Goal: Task Accomplishment & Management: Use online tool/utility

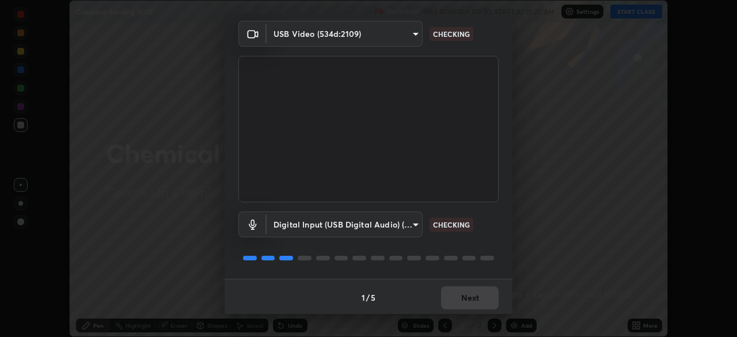
scroll to position [40, 0]
click at [460, 295] on div "1 / 5 Next" at bounding box center [369, 296] width 288 height 37
click at [460, 289] on div "1 / 5 Next" at bounding box center [369, 296] width 288 height 37
click at [463, 293] on div "1 / 5 Next" at bounding box center [369, 296] width 288 height 37
click at [465, 291] on div "1 / 5 Next" at bounding box center [369, 296] width 288 height 37
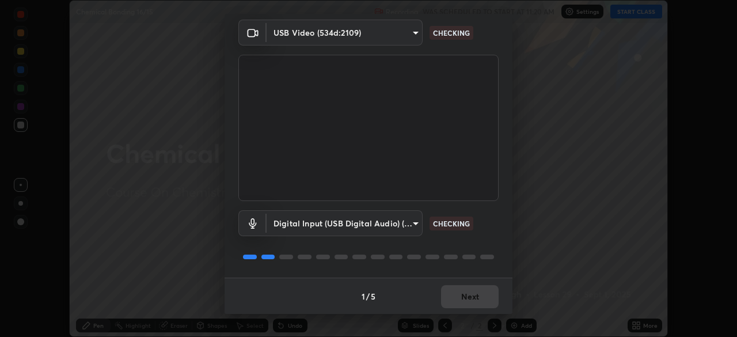
click at [465, 294] on div "1 / 5 Next" at bounding box center [369, 296] width 288 height 37
click at [466, 291] on div "1 / 5 Next" at bounding box center [369, 296] width 288 height 37
click at [465, 290] on div "1 / 5 Next" at bounding box center [369, 296] width 288 height 37
click at [464, 288] on div "1 / 5 Next" at bounding box center [369, 296] width 288 height 37
click at [466, 294] on div "1 / 5 Next" at bounding box center [369, 296] width 288 height 37
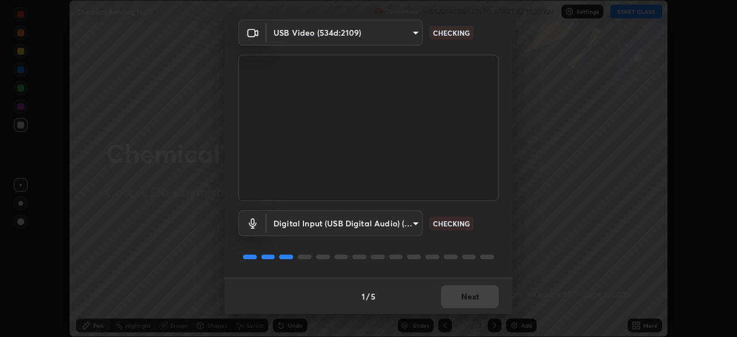
click at [468, 297] on div "1 / 5 Next" at bounding box center [369, 296] width 288 height 37
click at [469, 297] on div "1 / 5 Next" at bounding box center [369, 296] width 288 height 37
click at [469, 298] on div "1 / 5 Next" at bounding box center [369, 296] width 288 height 37
click at [468, 303] on div "1 / 5 Next" at bounding box center [369, 296] width 288 height 37
click at [469, 303] on button "Next" at bounding box center [470, 296] width 58 height 23
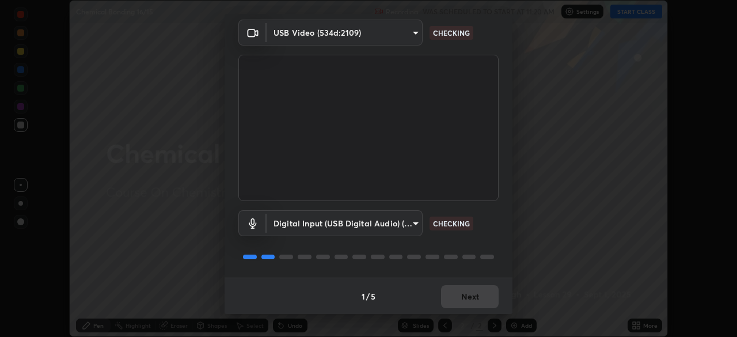
scroll to position [0, 0]
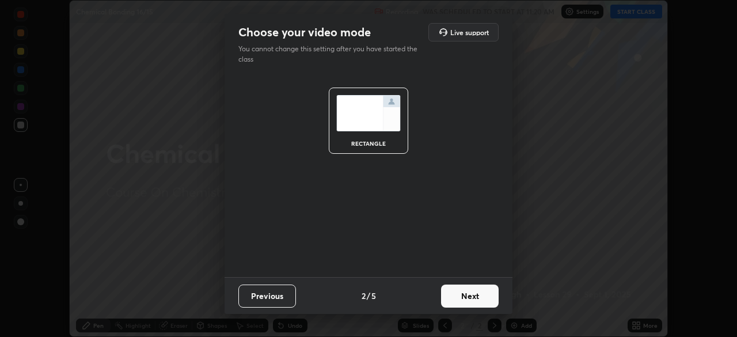
click at [469, 300] on button "Next" at bounding box center [470, 295] width 58 height 23
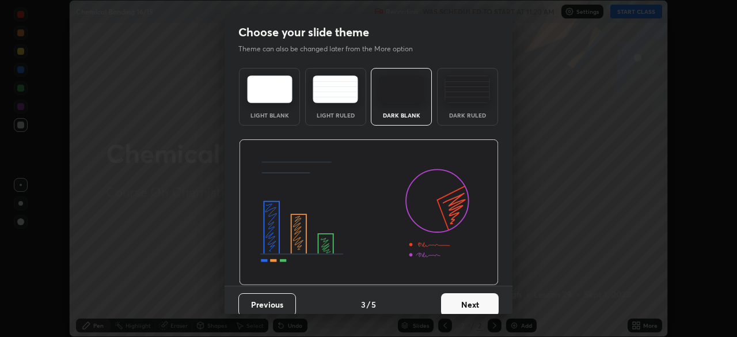
click at [472, 299] on button "Next" at bounding box center [470, 304] width 58 height 23
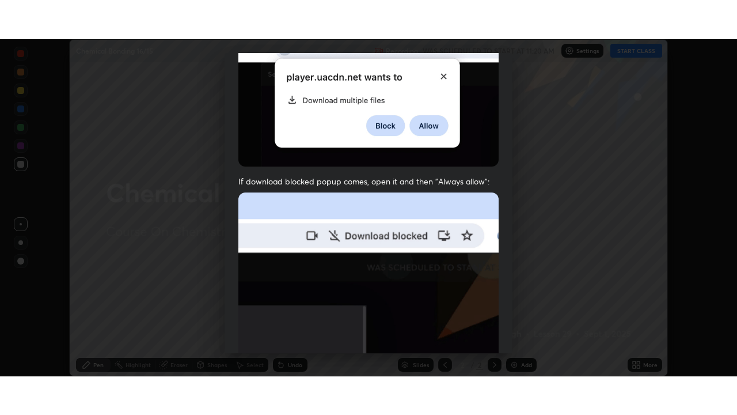
scroll to position [275, 0]
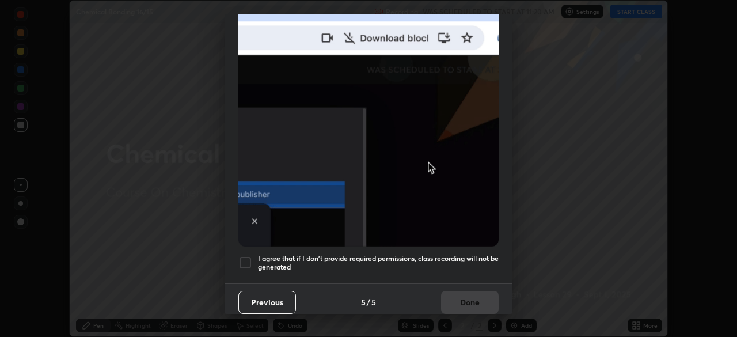
click at [322, 254] on h5 "I agree that if I don't provide required permissions, class recording will not …" at bounding box center [378, 263] width 241 height 18
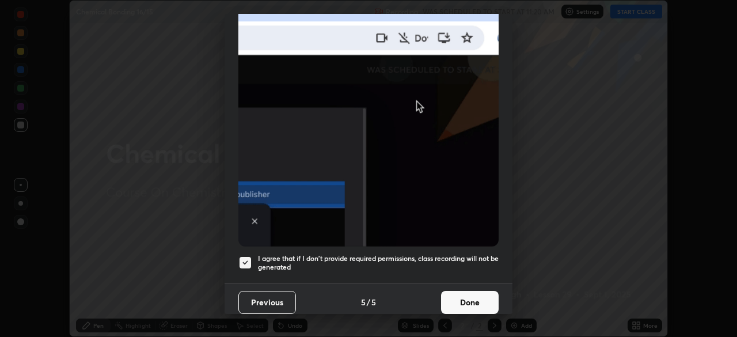
click at [427, 294] on div "Previous 5 / 5 Done" at bounding box center [369, 301] width 288 height 37
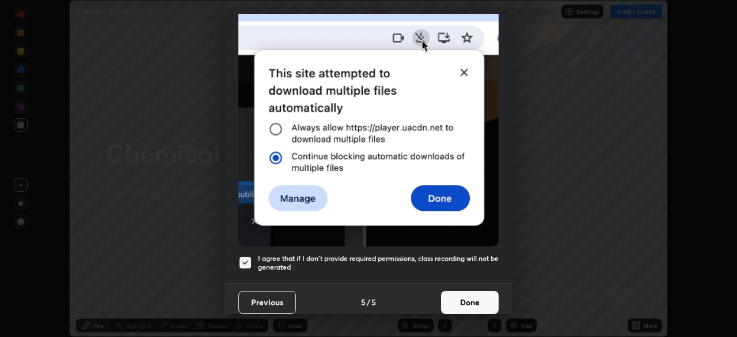
click at [476, 298] on button "Done" at bounding box center [470, 302] width 58 height 23
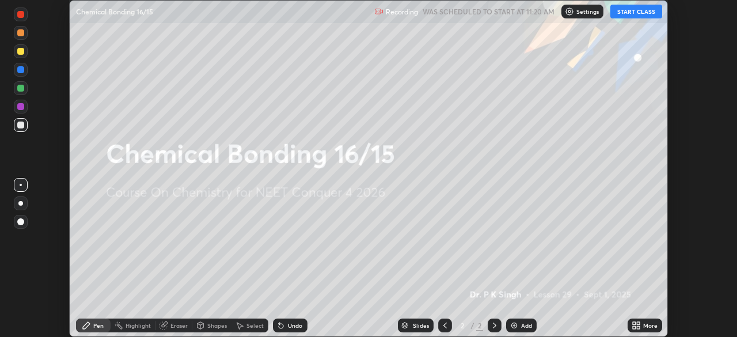
click at [638, 323] on icon at bounding box center [638, 323] width 3 height 3
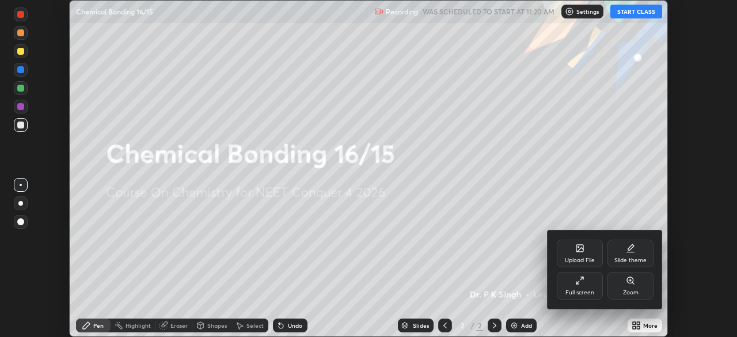
click at [581, 284] on icon at bounding box center [579, 280] width 9 height 9
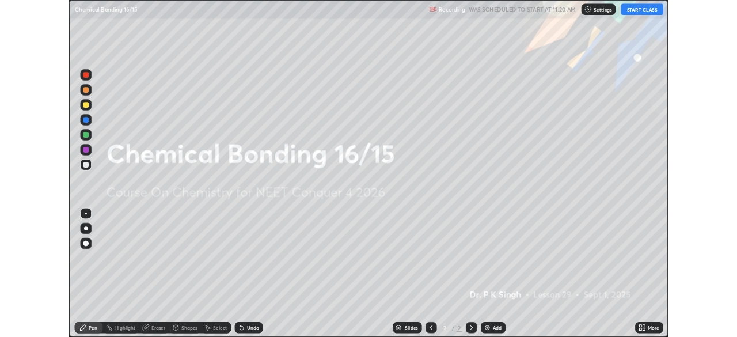
scroll to position [415, 737]
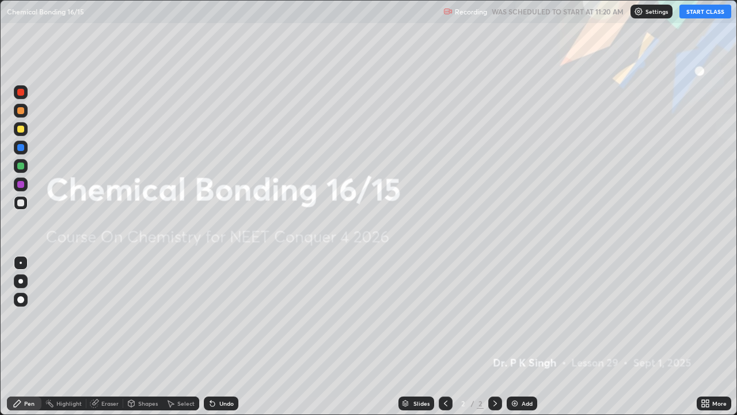
click at [696, 15] on button "START CLASS" at bounding box center [705, 12] width 52 height 14
click at [704, 336] on icon at bounding box center [703, 401] width 3 height 3
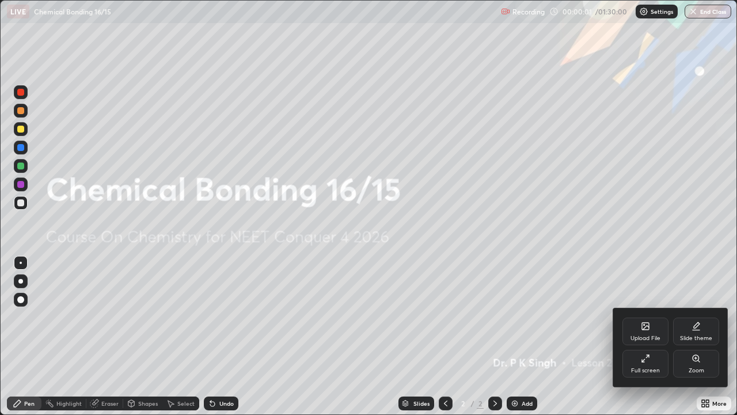
click at [647, 327] on icon at bounding box center [646, 327] width 6 height 4
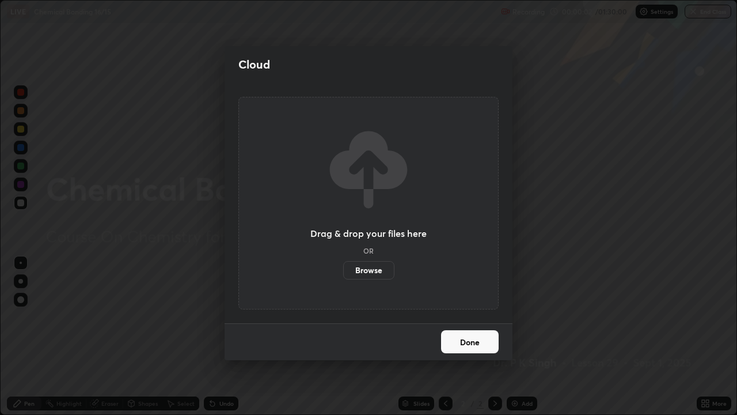
click at [379, 271] on label "Browse" at bounding box center [368, 270] width 51 height 18
click at [343, 271] on input "Browse" at bounding box center [343, 270] width 0 height 18
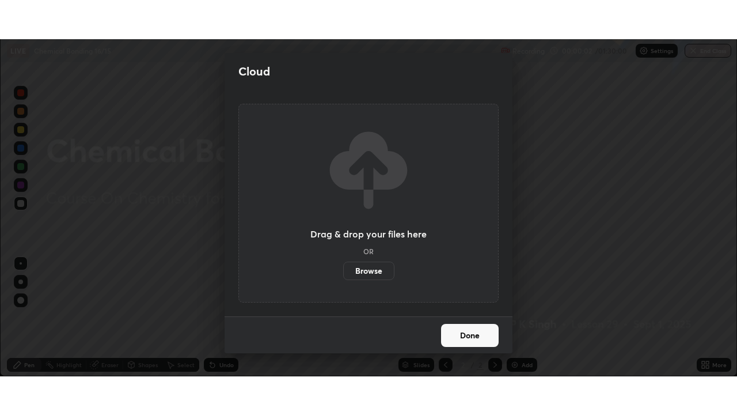
scroll to position [57246, 56846]
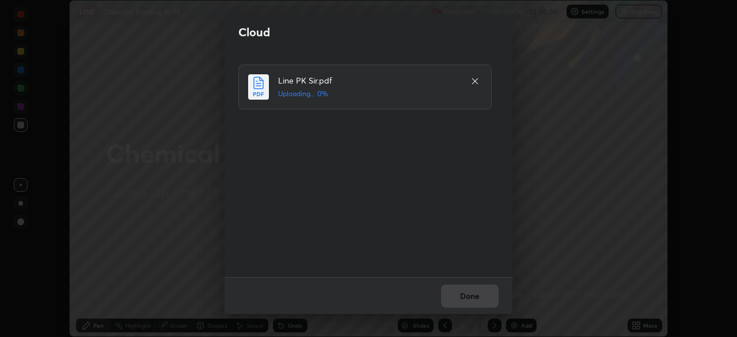
click at [461, 294] on div "Done" at bounding box center [369, 295] width 288 height 37
click at [465, 295] on button "Done" at bounding box center [470, 295] width 58 height 23
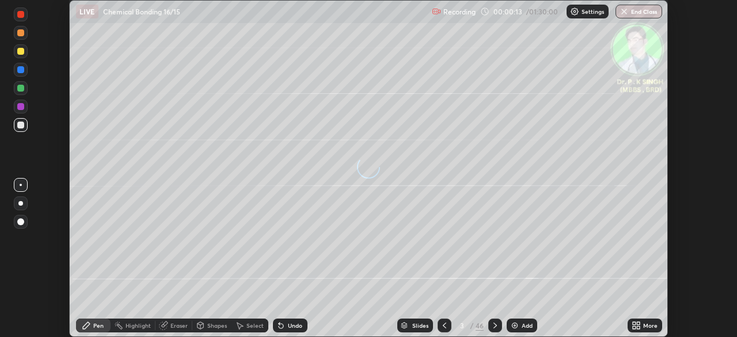
click at [637, 324] on icon at bounding box center [638, 323] width 3 height 3
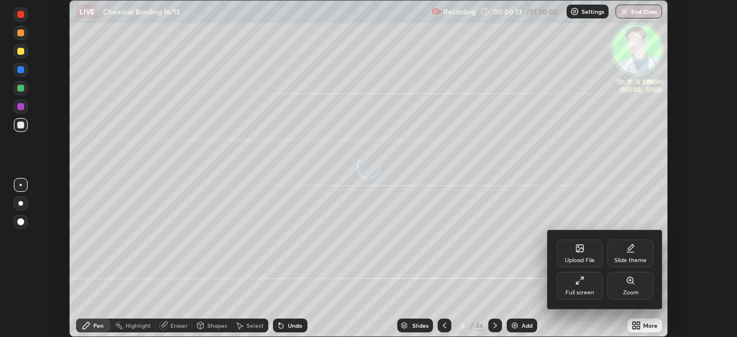
click at [585, 287] on div "Full screen" at bounding box center [580, 286] width 46 height 28
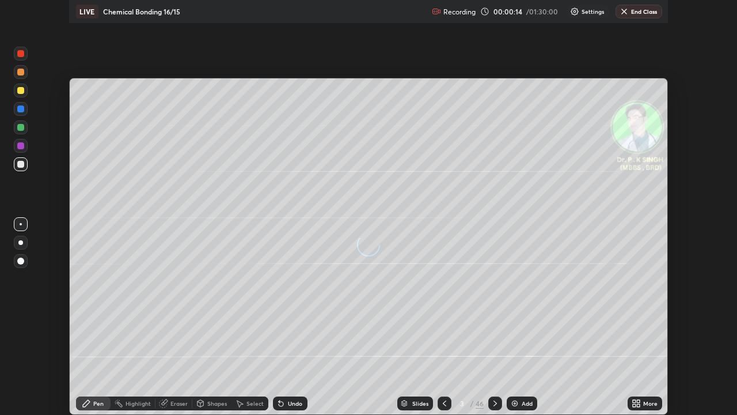
scroll to position [415, 737]
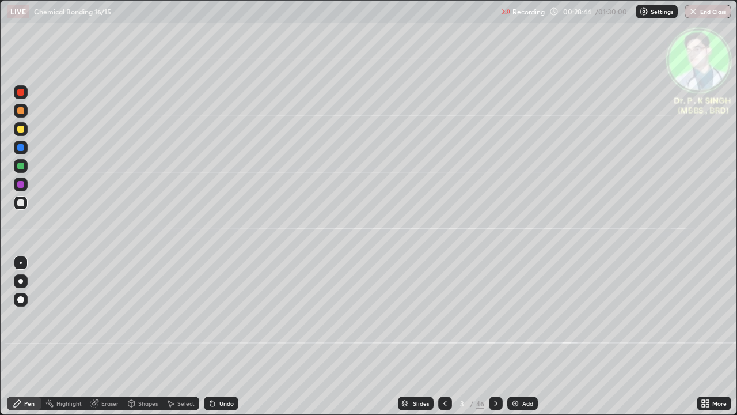
click at [23, 167] on div at bounding box center [20, 165] width 7 height 7
click at [23, 147] on div at bounding box center [20, 147] width 7 height 7
click at [22, 131] on div at bounding box center [20, 129] width 7 height 7
click at [22, 130] on div at bounding box center [20, 129] width 7 height 7
click at [495, 336] on div at bounding box center [496, 403] width 14 height 14
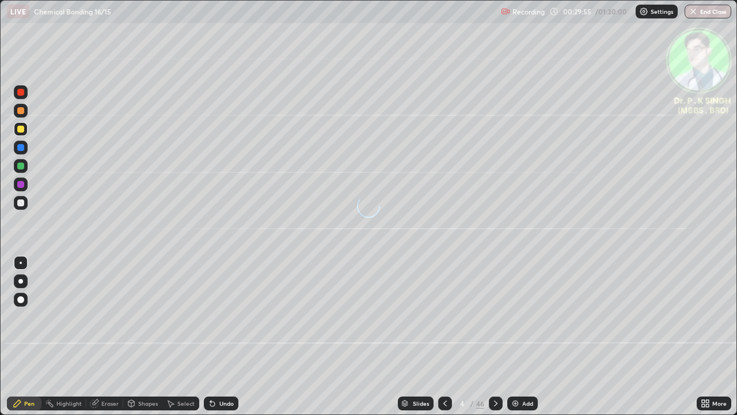
click at [26, 149] on div at bounding box center [21, 148] width 14 height 14
click at [22, 129] on div at bounding box center [20, 129] width 7 height 7
click at [22, 127] on div at bounding box center [20, 129] width 7 height 7
click at [23, 150] on div at bounding box center [20, 147] width 7 height 7
click at [493, 336] on icon at bounding box center [495, 402] width 9 height 9
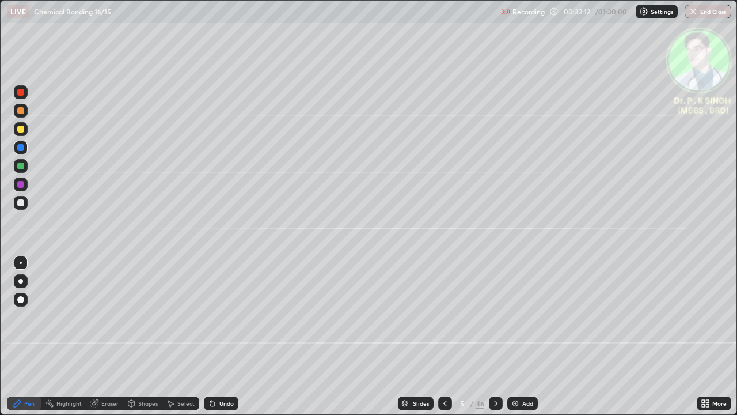
click at [25, 146] on div at bounding box center [21, 148] width 14 height 14
click at [24, 130] on div at bounding box center [21, 129] width 14 height 14
click at [20, 149] on div at bounding box center [20, 147] width 7 height 7
click at [494, 336] on icon at bounding box center [495, 402] width 9 height 9
click at [23, 167] on div at bounding box center [20, 165] width 7 height 7
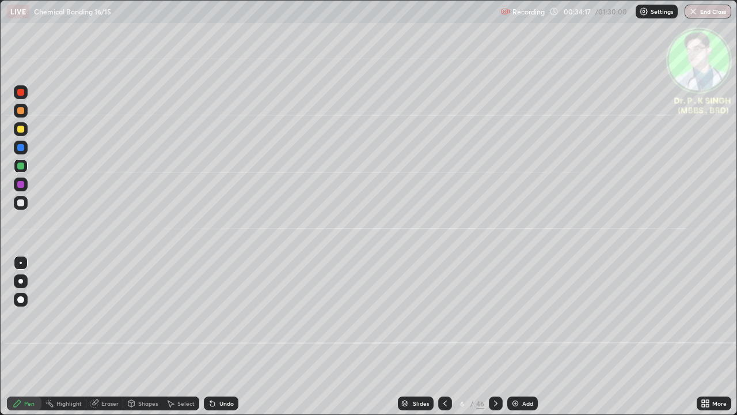
click at [22, 130] on div at bounding box center [20, 129] width 7 height 7
click at [495, 336] on icon at bounding box center [495, 402] width 9 height 9
click at [100, 336] on div "Eraser" at bounding box center [104, 403] width 37 height 14
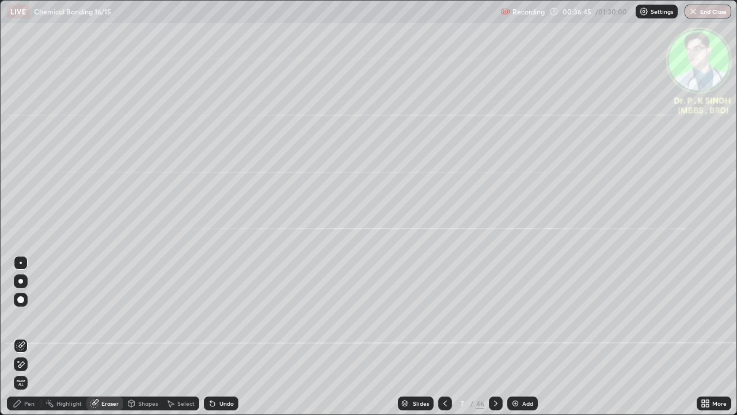
click at [21, 336] on icon at bounding box center [20, 364] width 9 height 10
click at [19, 336] on icon at bounding box center [17, 403] width 7 height 7
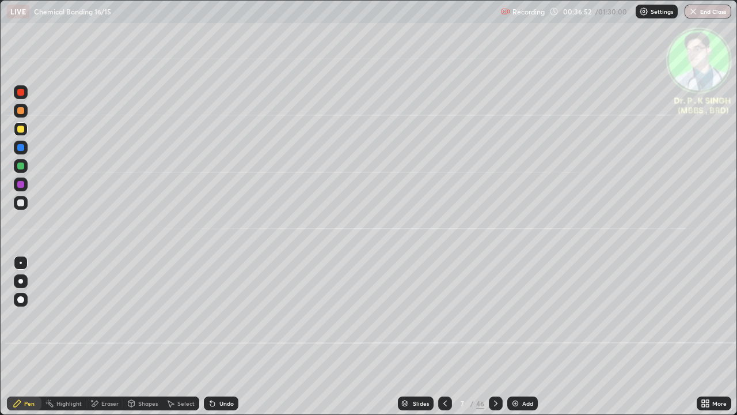
click at [496, 336] on icon at bounding box center [495, 402] width 9 height 9
click at [21, 147] on div at bounding box center [20, 147] width 7 height 7
click at [28, 107] on div at bounding box center [21, 110] width 18 height 18
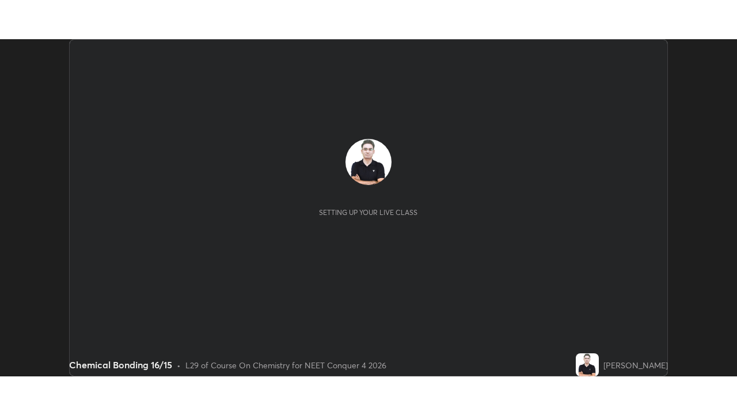
scroll to position [337, 737]
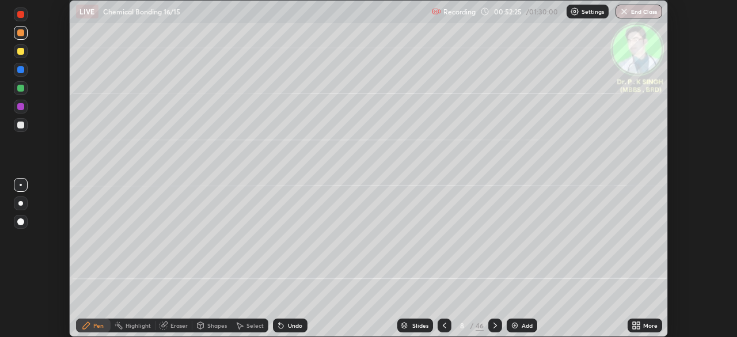
click at [639, 324] on icon at bounding box center [638, 323] width 3 height 3
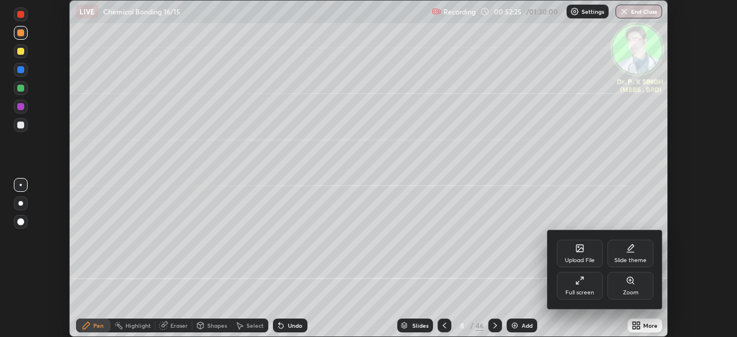
click at [580, 282] on icon at bounding box center [579, 280] width 9 height 9
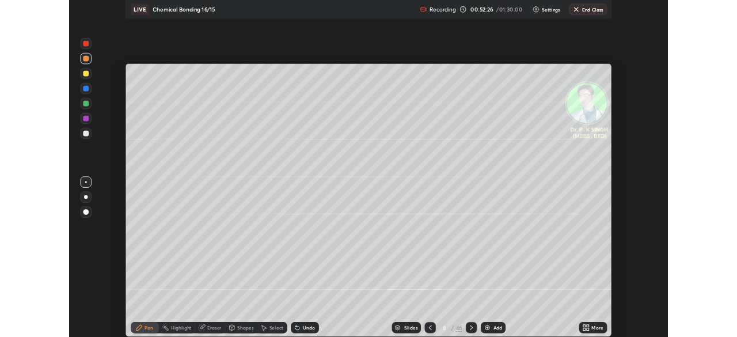
scroll to position [415, 737]
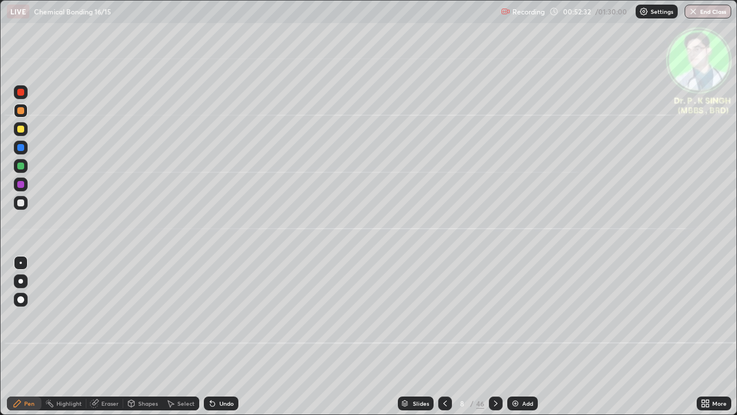
click at [21, 128] on div at bounding box center [20, 129] width 7 height 7
click at [496, 336] on icon at bounding box center [495, 402] width 9 height 9
click at [495, 336] on icon at bounding box center [495, 403] width 3 height 6
click at [21, 131] on div at bounding box center [20, 129] width 7 height 7
click at [97, 336] on icon at bounding box center [94, 402] width 9 height 9
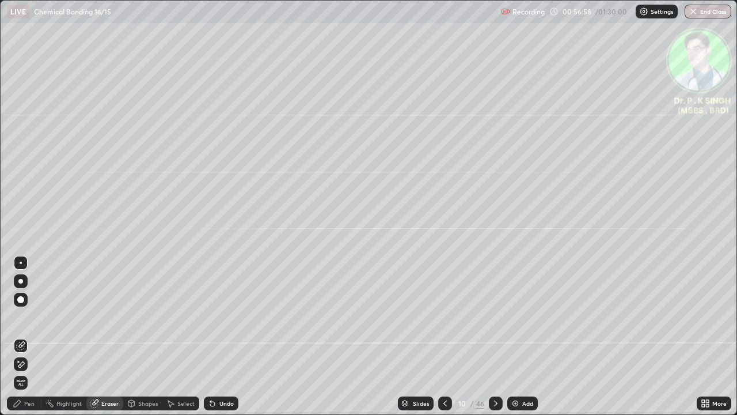
click at [26, 336] on div at bounding box center [21, 345] width 14 height 18
click at [21, 336] on icon at bounding box center [17, 402] width 9 height 9
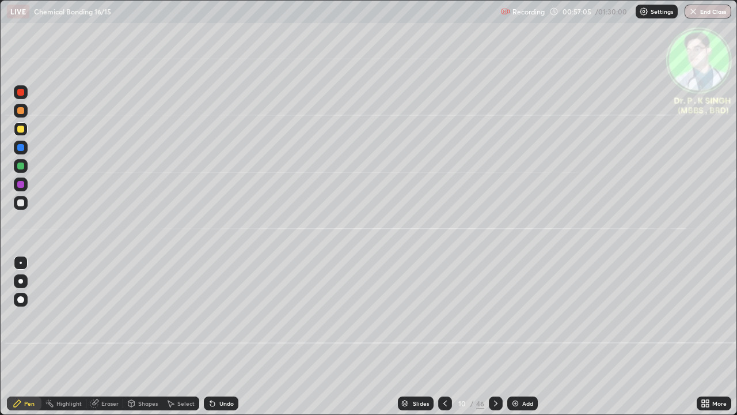
click at [97, 336] on icon at bounding box center [95, 402] width 6 height 6
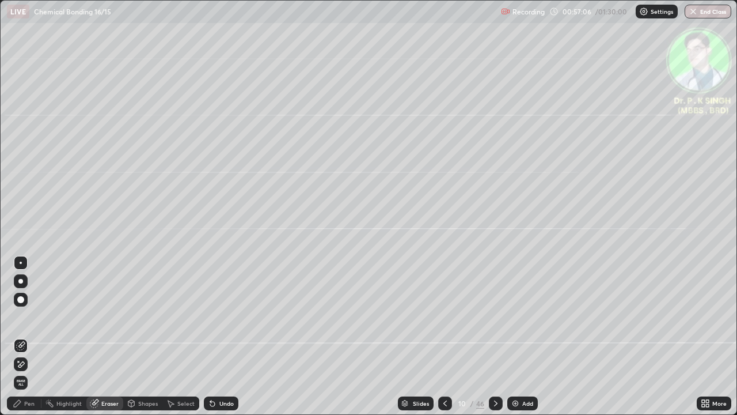
click at [24, 336] on icon at bounding box center [20, 364] width 9 height 10
click at [21, 336] on icon at bounding box center [17, 402] width 9 height 9
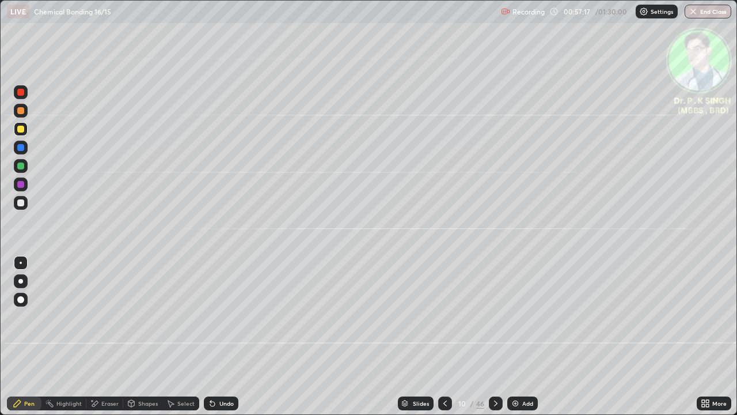
click at [443, 336] on div at bounding box center [445, 403] width 14 height 14
click at [495, 336] on icon at bounding box center [495, 402] width 9 height 9
click at [350, 22] on div "LIVE Chemical Bonding 16/15" at bounding box center [251, 11] width 489 height 23
click at [495, 336] on icon at bounding box center [495, 402] width 9 height 9
click at [22, 132] on div at bounding box center [21, 129] width 14 height 14
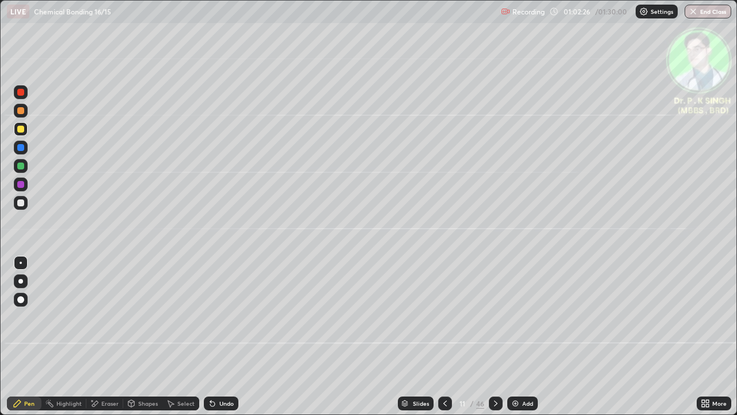
click at [24, 127] on div at bounding box center [20, 129] width 7 height 7
click at [496, 336] on icon at bounding box center [495, 402] width 9 height 9
click at [495, 336] on icon at bounding box center [495, 402] width 9 height 9
click at [24, 149] on div at bounding box center [21, 148] width 14 height 14
click at [97, 336] on icon at bounding box center [94, 403] width 9 height 10
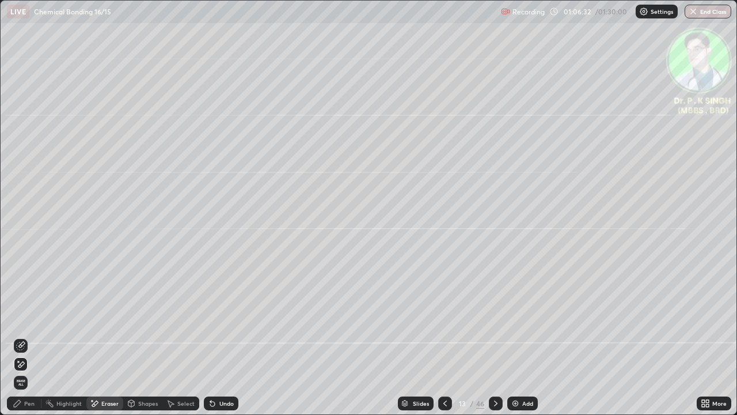
click at [23, 336] on icon at bounding box center [21, 364] width 6 height 6
click at [21, 336] on icon at bounding box center [17, 403] width 7 height 7
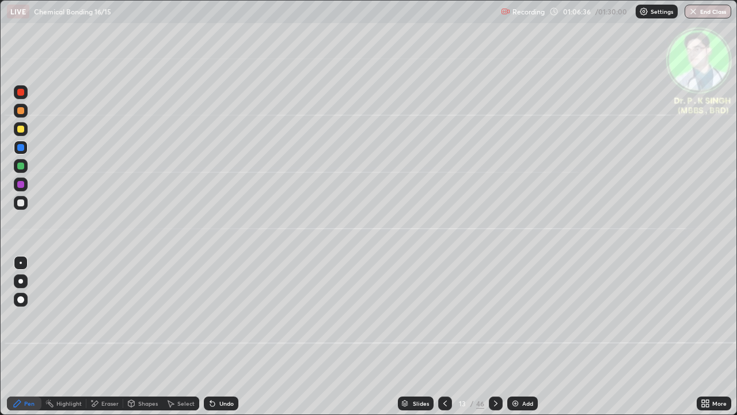
click at [22, 130] on div at bounding box center [20, 129] width 7 height 7
click at [495, 336] on icon at bounding box center [495, 402] width 9 height 9
click at [28, 129] on div at bounding box center [21, 129] width 18 height 18
click at [494, 336] on icon at bounding box center [495, 402] width 9 height 9
click at [496, 336] on icon at bounding box center [495, 402] width 9 height 9
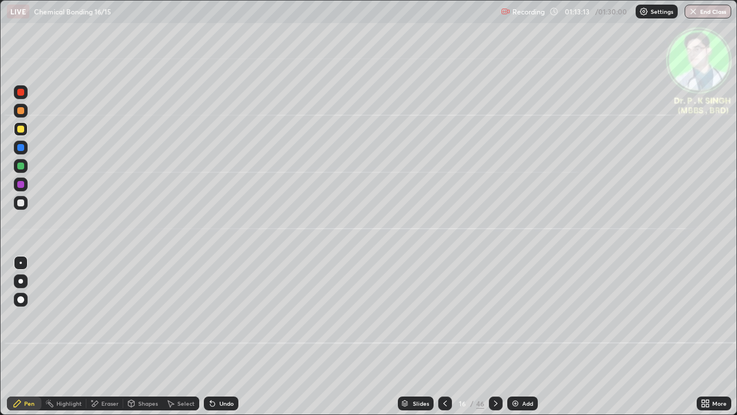
click at [500, 336] on div at bounding box center [496, 403] width 14 height 14
click at [442, 336] on icon at bounding box center [445, 402] width 9 height 9
click at [498, 336] on icon at bounding box center [495, 402] width 9 height 9
click at [96, 336] on div "Eraser" at bounding box center [104, 403] width 37 height 14
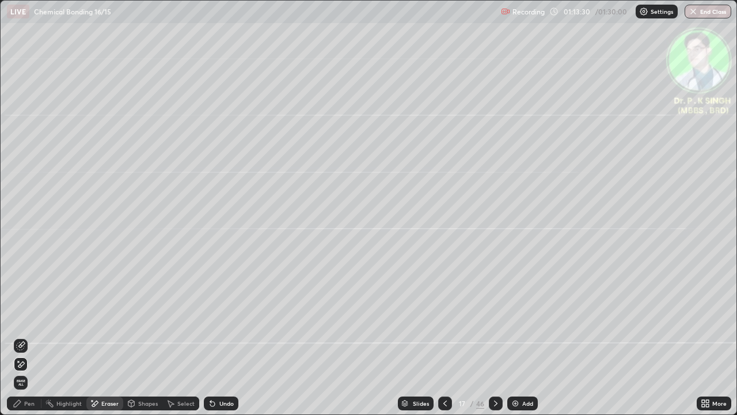
click at [25, 336] on div "Erase all" at bounding box center [21, 382] width 14 height 14
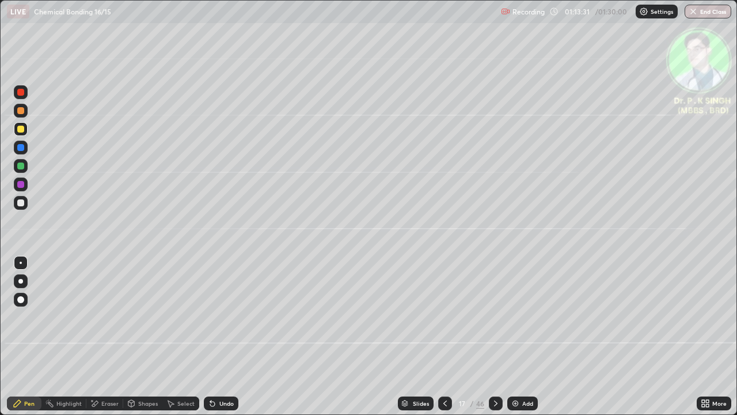
click at [22, 166] on div at bounding box center [20, 165] width 7 height 7
click at [24, 130] on div at bounding box center [21, 129] width 14 height 14
click at [495, 336] on icon at bounding box center [495, 402] width 9 height 9
click at [24, 165] on div at bounding box center [21, 166] width 14 height 14
click at [22, 128] on div at bounding box center [20, 129] width 7 height 7
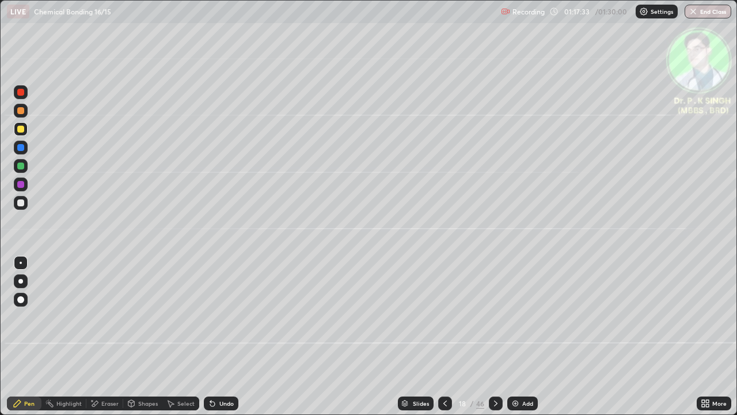
click at [21, 149] on div at bounding box center [20, 147] width 7 height 7
click at [22, 129] on div at bounding box center [20, 129] width 7 height 7
click at [494, 336] on icon at bounding box center [495, 402] width 9 height 9
click at [444, 336] on icon at bounding box center [445, 402] width 9 height 9
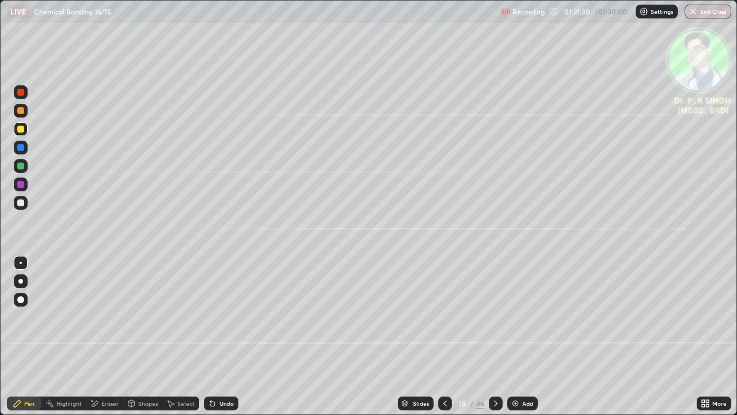
click at [494, 336] on icon at bounding box center [495, 403] width 3 height 6
click at [493, 336] on icon at bounding box center [495, 402] width 9 height 9
click at [22, 150] on div at bounding box center [20, 147] width 7 height 7
click at [22, 128] on div at bounding box center [20, 129] width 7 height 7
click at [495, 336] on icon at bounding box center [495, 402] width 9 height 9
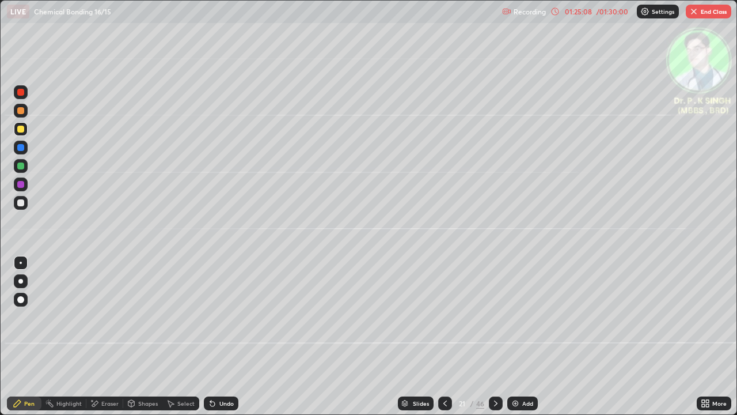
click at [493, 336] on div at bounding box center [496, 403] width 14 height 14
click at [620, 14] on div "/ 01:30:00" at bounding box center [612, 11] width 36 height 7
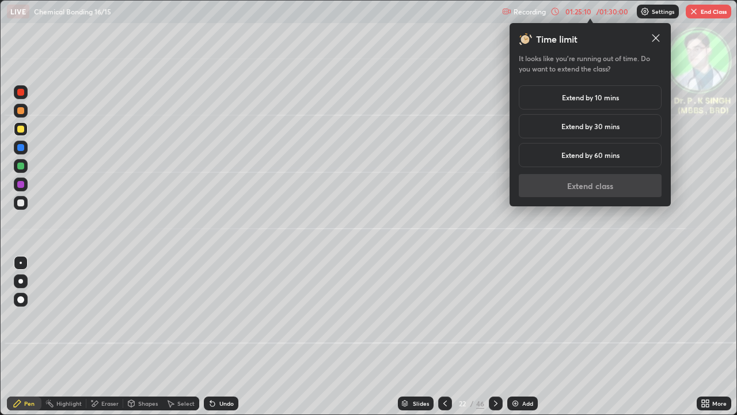
click at [606, 96] on h5 "Extend by 10 mins" at bounding box center [590, 97] width 57 height 10
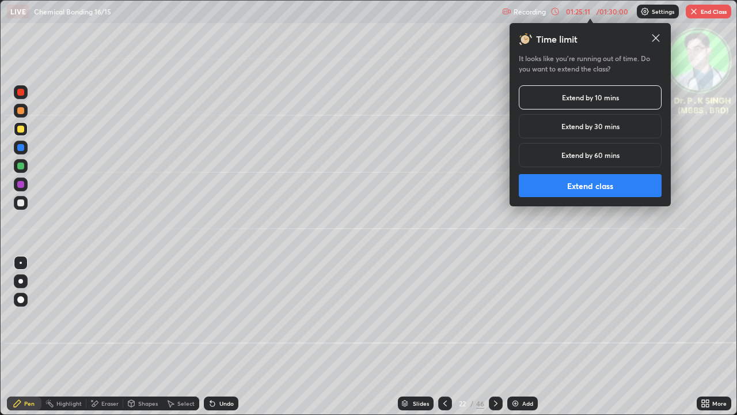
click at [594, 184] on button "Extend class" at bounding box center [590, 185] width 143 height 23
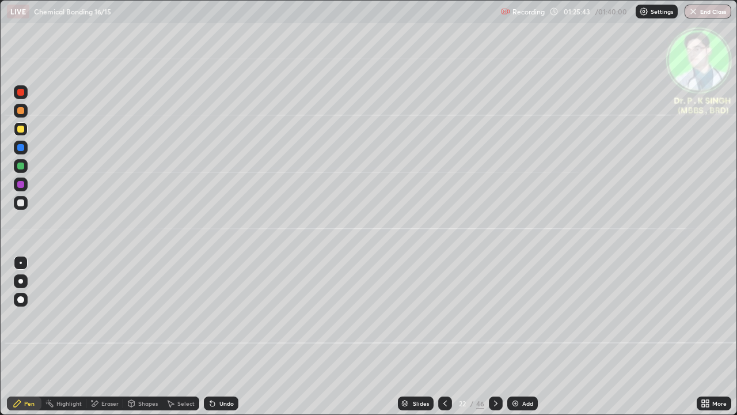
click at [102, 336] on div "Eraser" at bounding box center [109, 403] width 17 height 6
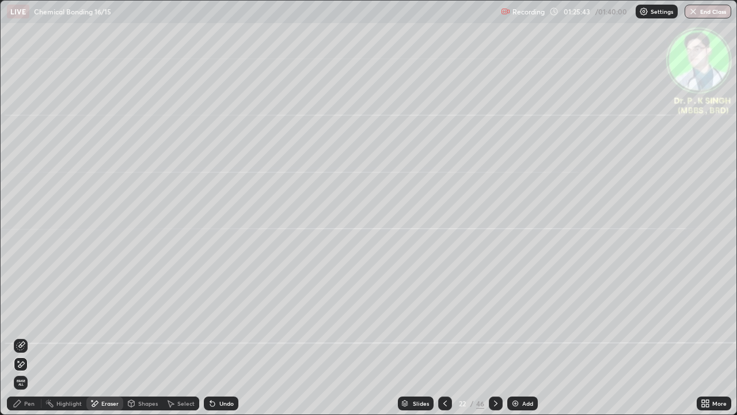
click at [22, 336] on span "Erase all" at bounding box center [20, 382] width 13 height 7
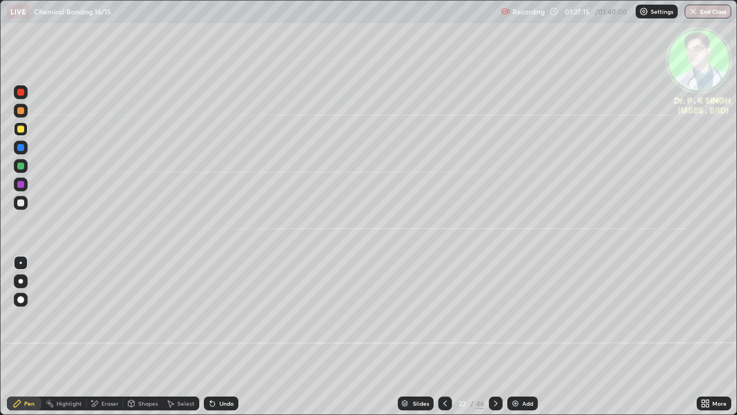
click at [493, 336] on div at bounding box center [496, 403] width 14 height 14
click at [495, 336] on icon at bounding box center [495, 402] width 9 height 9
click at [719, 12] on button "End Class" at bounding box center [708, 12] width 47 height 14
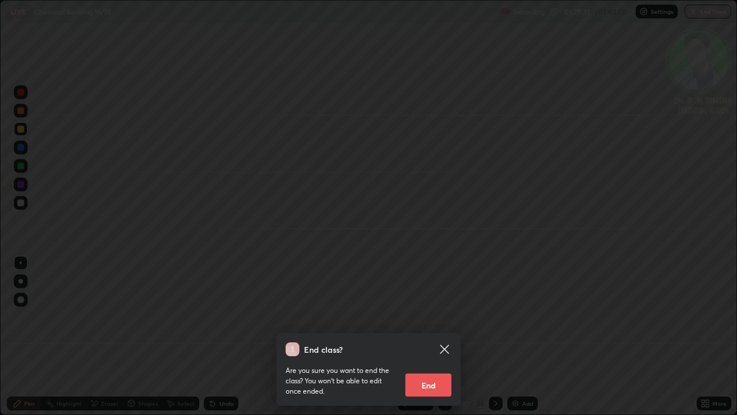
click at [424, 336] on button "End" at bounding box center [428, 384] width 46 height 23
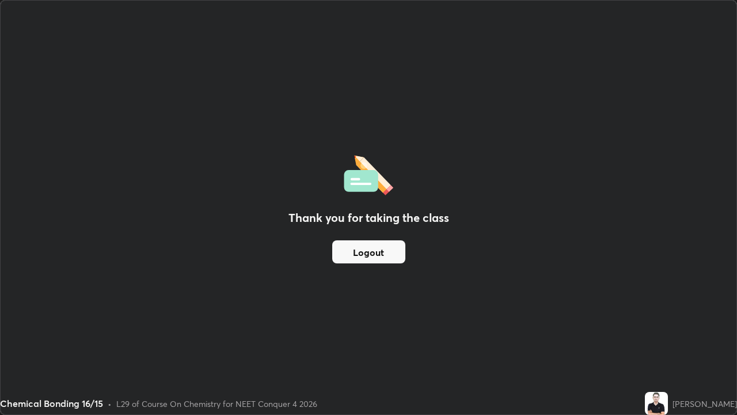
click at [375, 252] on button "Logout" at bounding box center [368, 251] width 73 height 23
click at [365, 257] on button "Logout" at bounding box center [368, 251] width 73 height 23
click at [360, 259] on button "Logout" at bounding box center [368, 251] width 73 height 23
click at [357, 255] on button "Logout" at bounding box center [368, 251] width 73 height 23
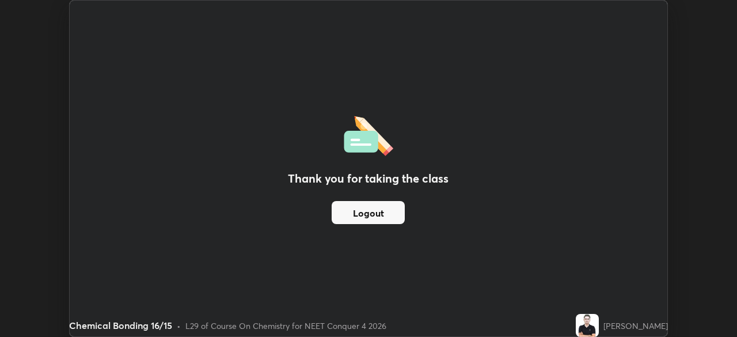
scroll to position [57246, 56846]
